Goal: Complete application form

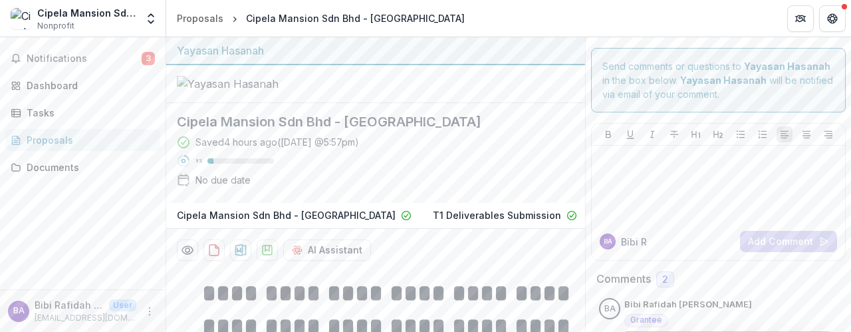
scroll to position [437, 0]
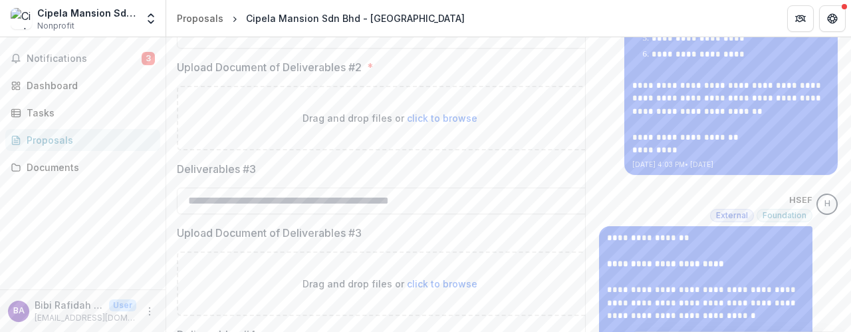
click at [60, 142] on div "Proposals" at bounding box center [88, 140] width 123 height 14
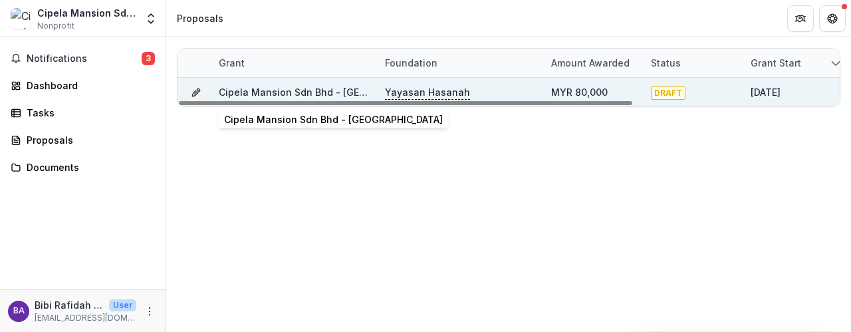
click at [273, 90] on link "Cipela Mansion Sdn Bhd - [GEOGRAPHIC_DATA]" at bounding box center [328, 91] width 219 height 11
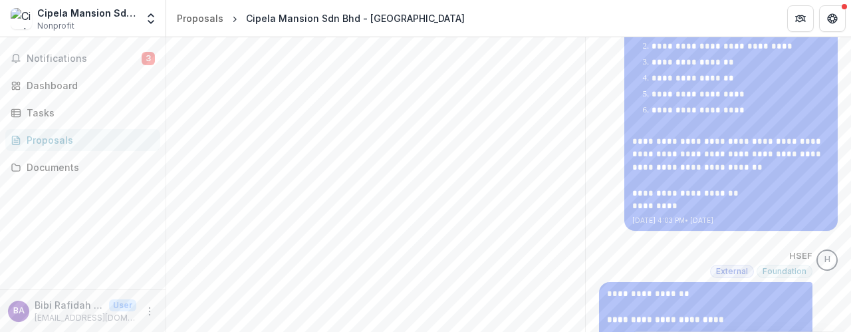
scroll to position [477, 0]
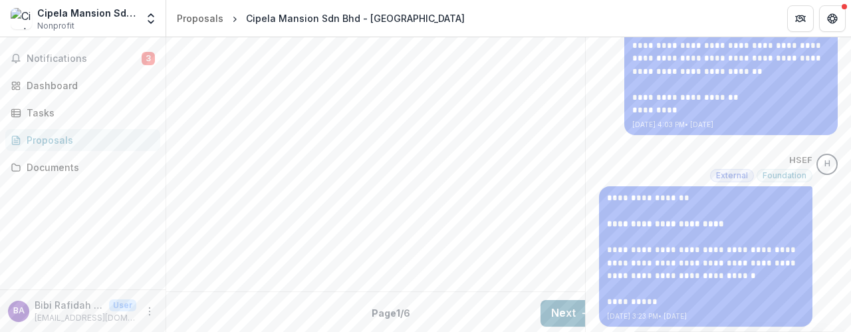
click at [566, 304] on button "Next" at bounding box center [571, 313] width 62 height 27
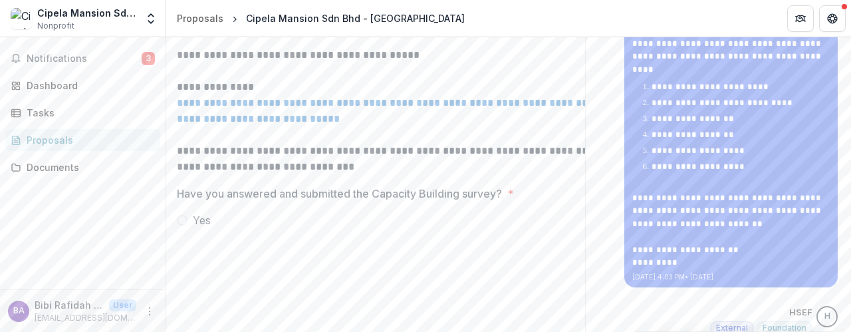
scroll to position [326, 0]
click at [337, 123] on link "**********" at bounding box center [389, 110] width 425 height 26
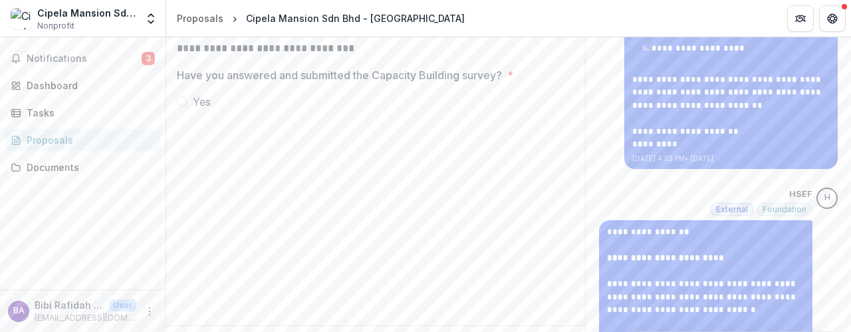
scroll to position [477, 0]
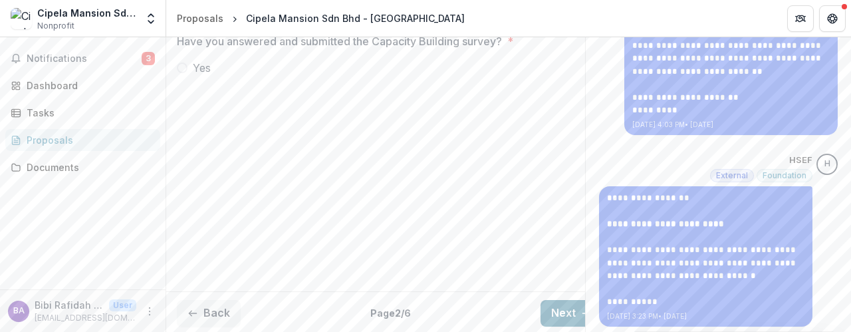
click at [565, 300] on button "Next" at bounding box center [571, 313] width 62 height 27
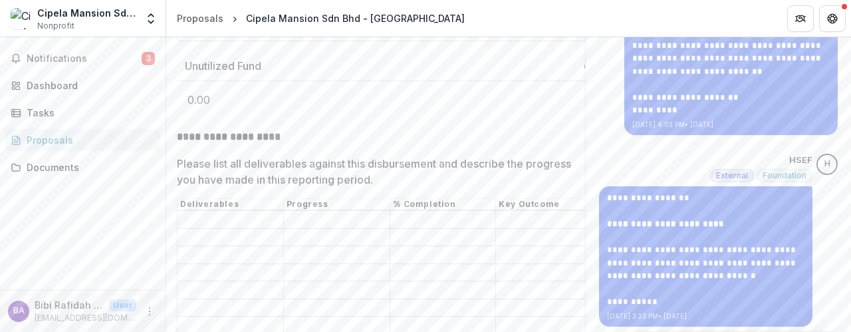
click at [290, 41] on input "Fund utilised to date *" at bounding box center [389, 28] width 425 height 27
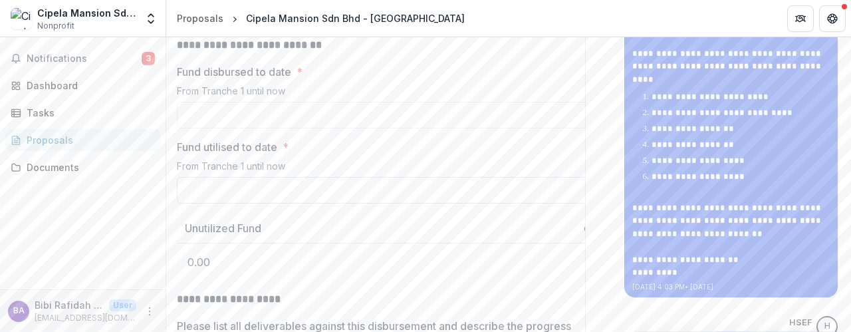
scroll to position [314, 0]
click at [286, 130] on input "Fund disbursed to date *" at bounding box center [389, 116] width 425 height 27
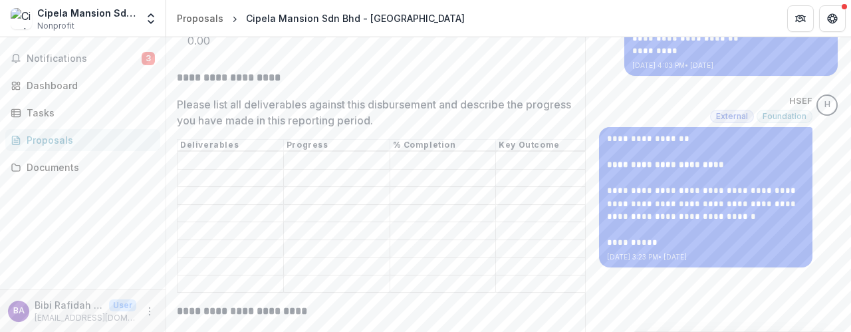
scroll to position [537, 0]
click at [235, 185] on input "Please list all deliverables against this disbursement and describe the progres…" at bounding box center [230, 178] width 106 height 16
click at [235, 168] on input "Please list all deliverables against this disbursement and describe the progres…" at bounding box center [230, 160] width 106 height 16
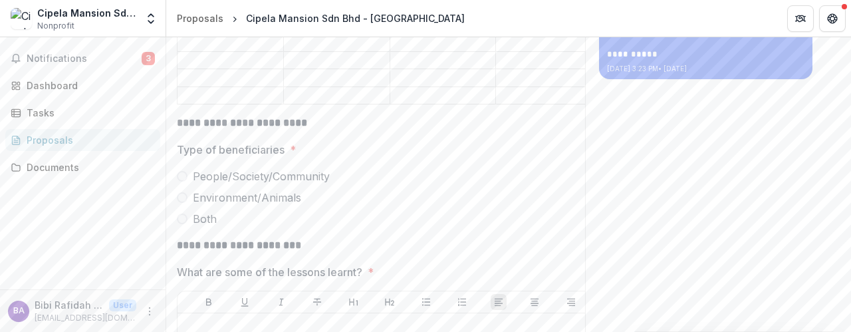
scroll to position [725, 0]
click at [183, 181] on span at bounding box center [182, 176] width 11 height 11
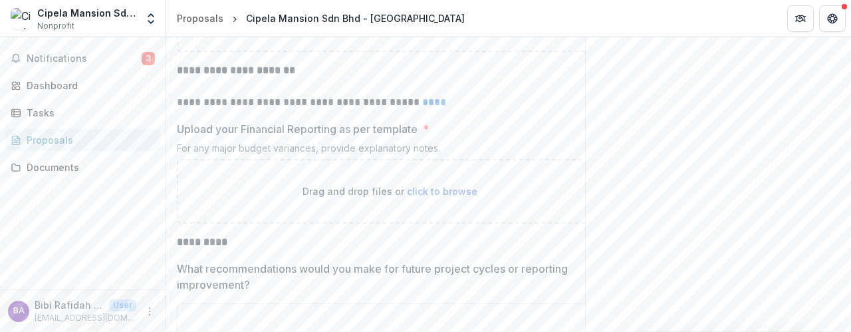
scroll to position [3134, 0]
click at [433, 106] on link "****" at bounding box center [434, 101] width 24 height 10
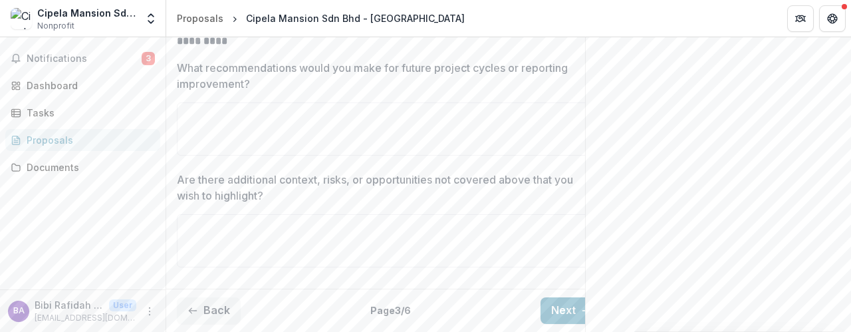
scroll to position [3403, 0]
click at [554, 300] on button "Next" at bounding box center [571, 310] width 62 height 27
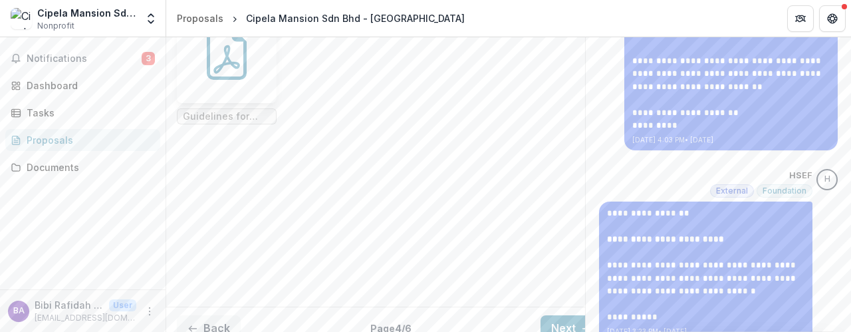
scroll to position [463, 0]
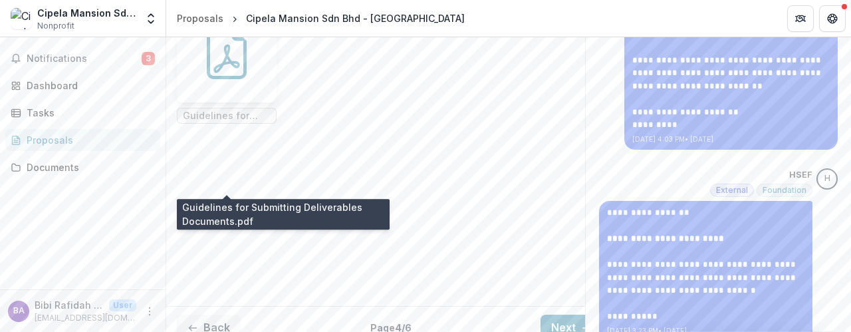
click at [223, 122] on span "Guidelines for Submitting Deliverables Documents.pdf" at bounding box center [227, 115] width 88 height 11
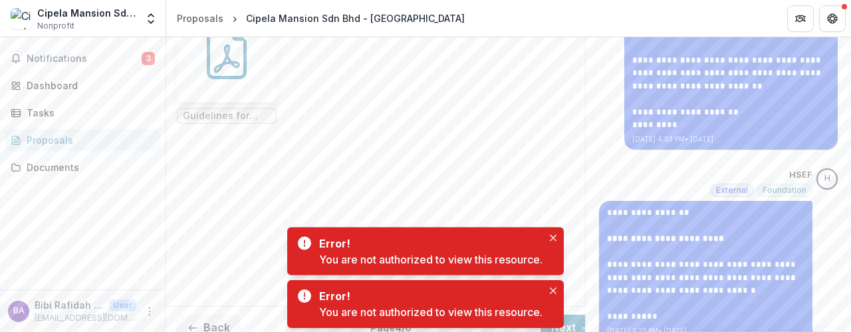
click at [562, 320] on div "Error! You are not authorized to view this resource." at bounding box center [425, 304] width 277 height 48
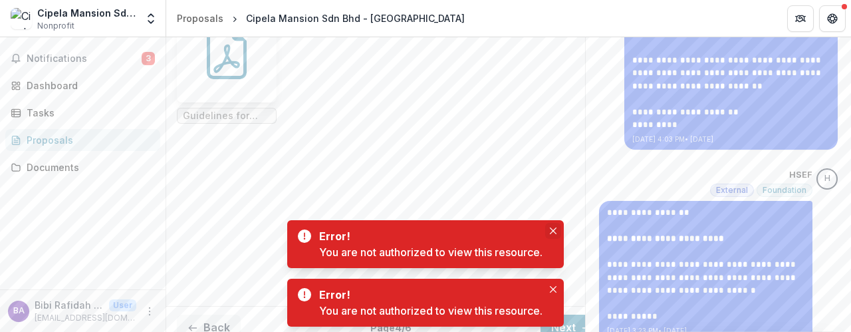
click at [555, 232] on icon "Close" at bounding box center [553, 230] width 7 height 7
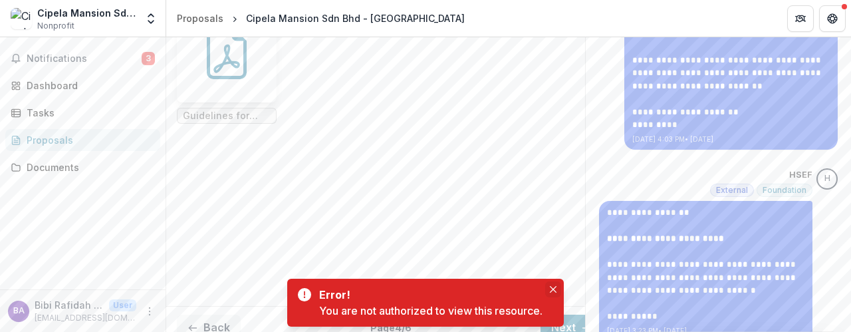
click at [553, 286] on icon "Close" at bounding box center [553, 289] width 7 height 7
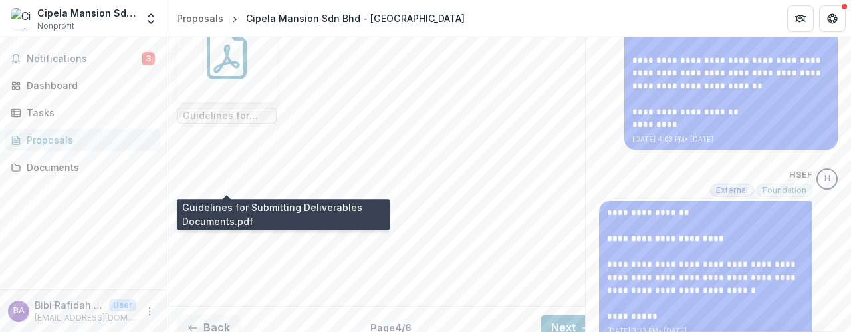
click at [215, 122] on span "Guidelines for Submitting Deliverables Documents.pdf" at bounding box center [227, 115] width 88 height 11
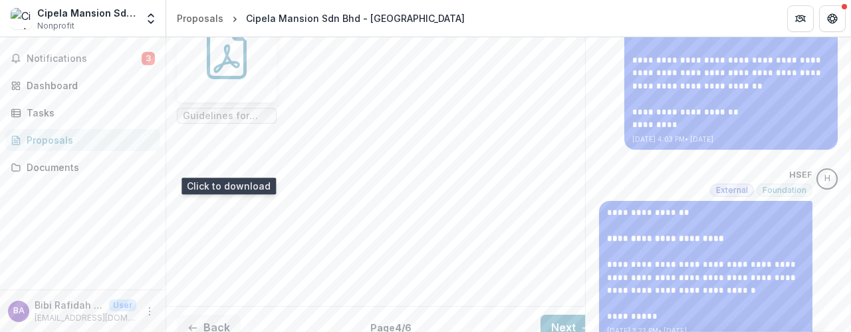
click at [231, 79] on icon at bounding box center [226, 52] width 53 height 53
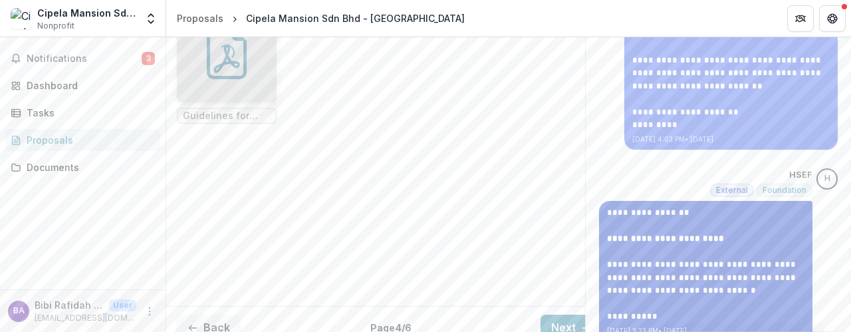
scroll to position [477, 0]
